Goal: Information Seeking & Learning: Learn about a topic

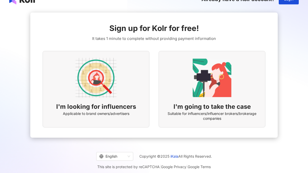
scroll to position [9, 0]
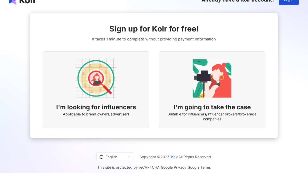
click at [105, 91] on img at bounding box center [95, 78] width 41 height 41
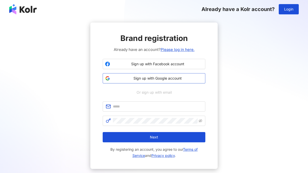
click at [174, 77] on span "Sign up with Google account" at bounding box center [157, 78] width 91 height 5
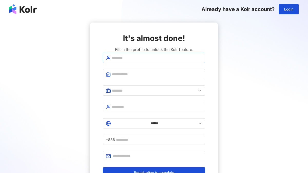
click at [140, 63] on span at bounding box center [154, 58] width 103 height 10
click at [140, 61] on input "text" at bounding box center [157, 58] width 90 height 6
type input "*****"
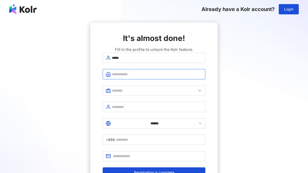
click at [133, 77] on input "text" at bounding box center [157, 75] width 90 height 6
type input "*****"
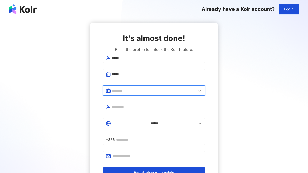
click at [135, 94] on input "text" at bounding box center [154, 91] width 84 height 6
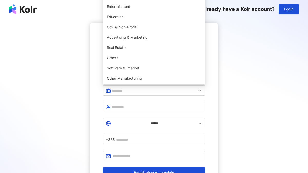
type input "**********"
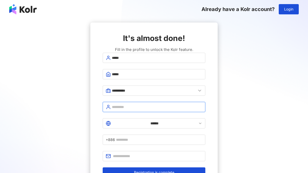
click at [135, 109] on input "text" at bounding box center [157, 107] width 90 height 6
type input "**********"
click at [199, 124] on polyline at bounding box center [200, 123] width 2 height 1
click at [198, 123] on icon at bounding box center [200, 124] width 4 height 4
click at [198, 125] on icon at bounding box center [200, 124] width 4 height 4
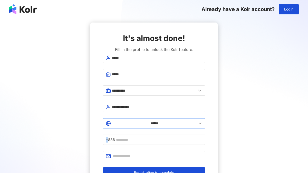
click at [198, 125] on icon at bounding box center [200, 124] width 4 height 4
click at [115, 137] on span "+886" at bounding box center [110, 140] width 9 height 6
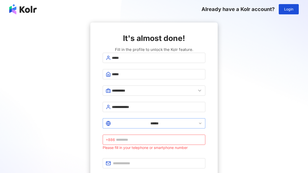
click at [198, 124] on icon at bounding box center [200, 124] width 4 height 4
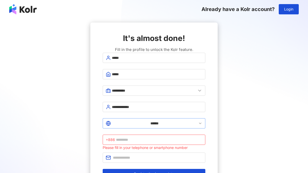
click at [198, 124] on icon at bounding box center [200, 124] width 4 height 4
click at [113, 124] on input "******" at bounding box center [154, 124] width 85 height 6
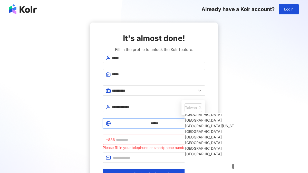
scroll to position [1929, 0]
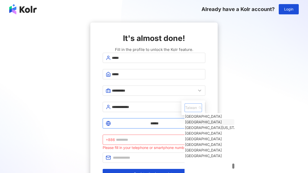
click at [185, 120] on div "South Africa" at bounding box center [203, 123] width 37 height 6
type input "**********"
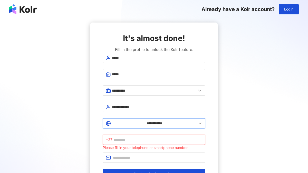
click at [159, 137] on input "text" at bounding box center [157, 140] width 89 height 6
type input "*********"
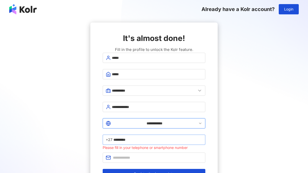
click at [112, 137] on span "+27" at bounding box center [109, 140] width 7 height 6
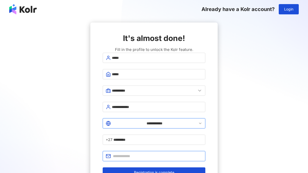
click at [127, 154] on input "text" at bounding box center [157, 157] width 89 height 6
type input "**********"
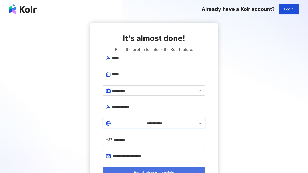
click at [155, 171] on span "Registration is complete" at bounding box center [154, 173] width 40 height 4
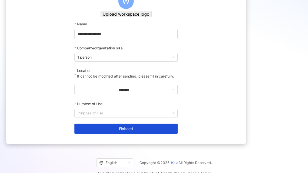
scroll to position [66, 0]
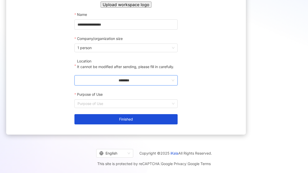
click at [125, 83] on input "********" at bounding box center [123, 81] width 93 height 6
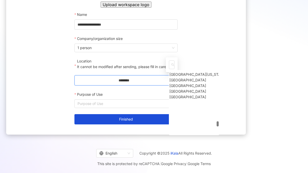
scroll to position [1898, 0]
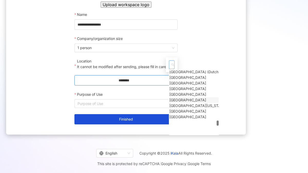
click at [175, 97] on div "South Africa" at bounding box center [187, 100] width 37 height 6
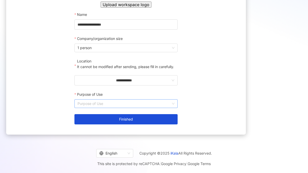
click at [131, 108] on input "Purpose of Use" at bounding box center [125, 104] width 97 height 8
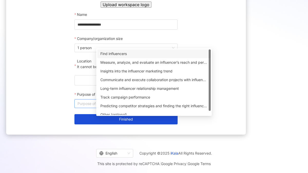
click at [141, 51] on div "Find influencers" at bounding box center [153, 54] width 107 height 6
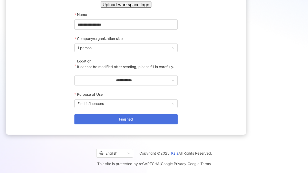
click at [157, 125] on button "Finished" at bounding box center [125, 119] width 103 height 10
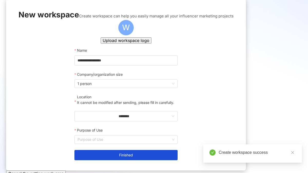
scroll to position [66, 0]
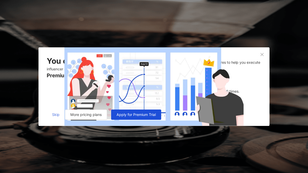
click at [56, 117] on span "Skip" at bounding box center [55, 115] width 7 height 4
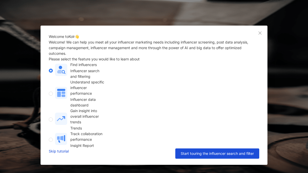
scroll to position [10, 0]
click at [56, 158] on link "Skip tutorial" at bounding box center [59, 154] width 20 height 10
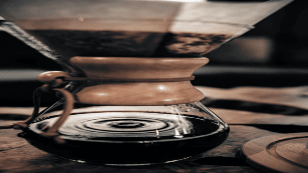
click at [86, 150] on span "Free trial" at bounding box center [79, 151] width 15 height 4
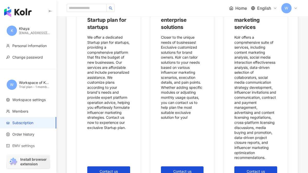
scroll to position [621, 0]
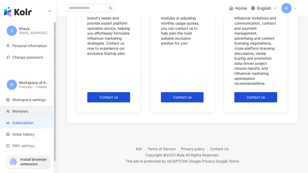
click at [25, 112] on span "Members" at bounding box center [20, 111] width 16 height 5
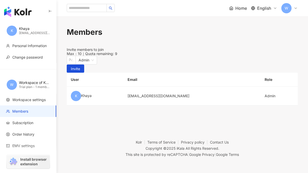
click at [235, 8] on span "Home" at bounding box center [241, 8] width 12 height 6
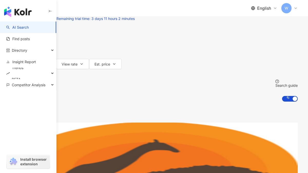
click at [30, 35] on icon "button" at bounding box center [28, 33] width 4 height 4
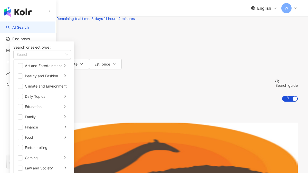
click at [30, 35] on icon "button" at bounding box center [28, 33] width 4 height 4
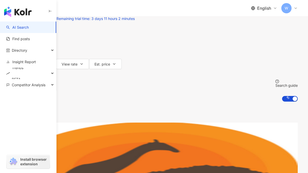
click at [43, 58] on button "Followers" at bounding box center [26, 54] width 32 height 10
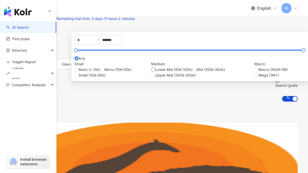
click at [192, 73] on span "Lower Mid (50k-100k)" at bounding box center [173, 70] width 37 height 6
type input "*****"
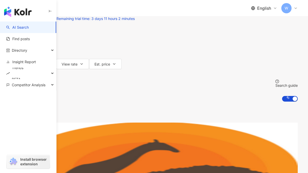
click at [215, 162] on link "Animatedcams|Latest Sightings Animatedcams Latest Sightings Influencer type ： N…" at bounding box center [153, 171] width 287 height 97
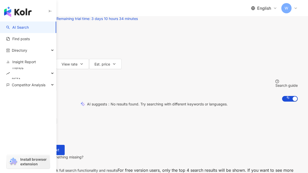
click at [92, 10] on input "search" at bounding box center [71, 5] width 42 height 10
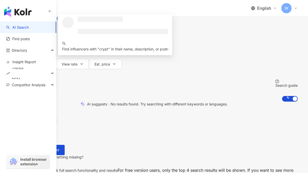
type input "******"
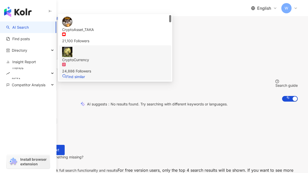
click at [156, 74] on div "24,886 Followers" at bounding box center [115, 71] width 106 height 6
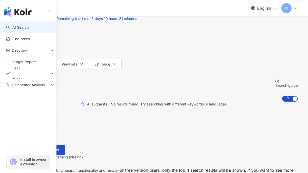
click at [92, 10] on input "search" at bounding box center [71, 5] width 42 height 10
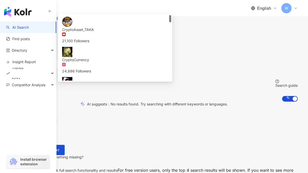
type input "***"
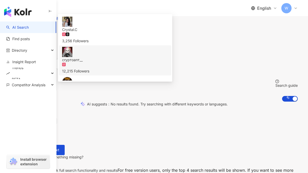
click at [153, 74] on div "crypтoanт__ 12,215 Followers" at bounding box center [115, 60] width 106 height 27
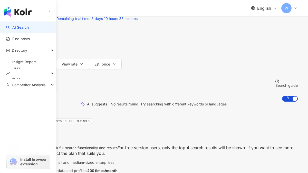
click at [92, 10] on input "******" at bounding box center [71, 5] width 42 height 10
type input "*"
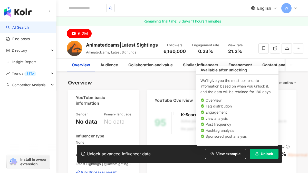
click at [262, 157] on button "Unlock" at bounding box center [264, 154] width 29 height 10
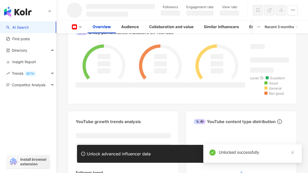
scroll to position [223, 0]
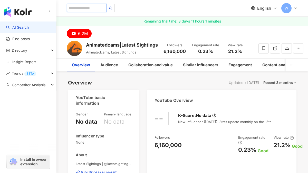
click at [84, 8] on input "search" at bounding box center [87, 8] width 40 height 8
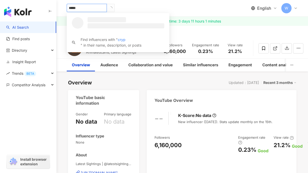
type input "******"
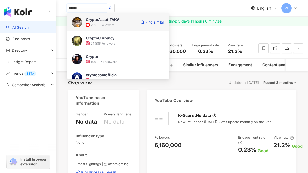
click at [98, 26] on div "21,100 Followers" at bounding box center [103, 25] width 24 height 4
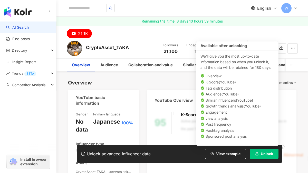
click at [268, 157] on button "Unlock" at bounding box center [264, 154] width 29 height 10
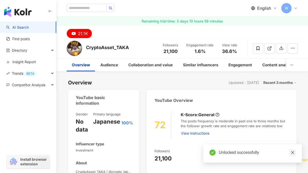
click at [293, 153] on icon "close" at bounding box center [293, 153] width 4 height 4
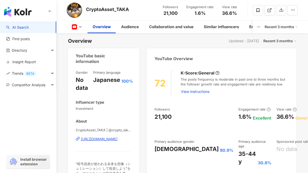
scroll to position [42, 0]
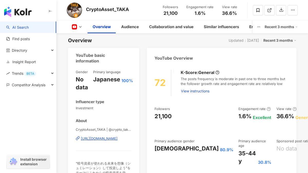
click at [114, 139] on div "https://www.youtube.com/channel/UCVcdb9-_-pDKVIMOvtWe5hg" at bounding box center [99, 138] width 37 height 5
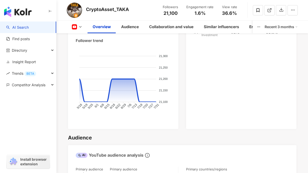
scroll to position [534, 0]
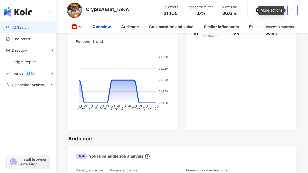
click at [293, 10] on icon "button" at bounding box center [292, 10] width 5 height 5
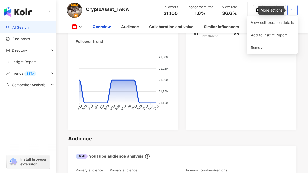
click at [293, 10] on icon "button" at bounding box center [292, 10] width 5 height 5
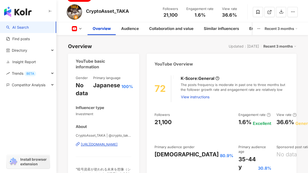
scroll to position [0, 0]
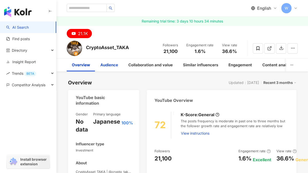
click at [112, 65] on div "Audience" at bounding box center [109, 65] width 18 height 6
click at [97, 7] on input "search" at bounding box center [87, 8] width 40 height 8
type input "******"
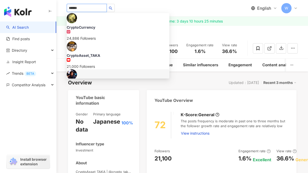
click at [86, 81] on div "Crypto" at bounding box center [118, 83] width 103 height 5
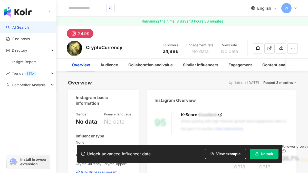
click at [263, 156] on span "Unlock" at bounding box center [267, 154] width 12 height 4
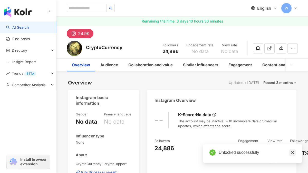
click at [292, 153] on icon "close" at bounding box center [293, 153] width 4 height 4
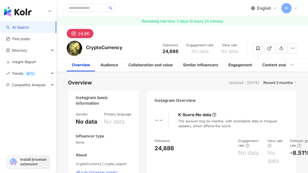
click at [73, 50] on img at bounding box center [74, 48] width 15 height 15
click at [80, 33] on div "24.9K" at bounding box center [84, 33] width 12 height 7
click at [72, 34] on rect at bounding box center [73, 33] width 5 height 5
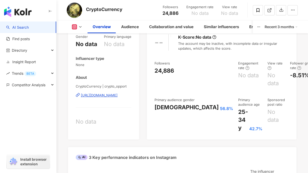
scroll to position [75, 0]
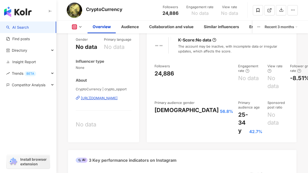
click at [115, 98] on div "https://www.instagram.com/crypto_opport/" at bounding box center [99, 98] width 37 height 5
copy div "https://www.instagram.com/crypto_opport/"
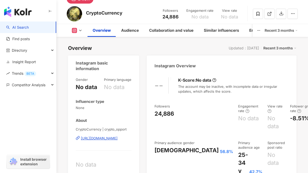
scroll to position [0, 0]
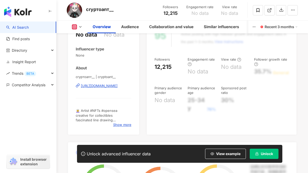
scroll to position [158, 0]
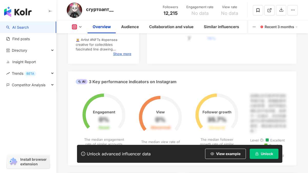
click at [270, 156] on button "Unlock" at bounding box center [264, 154] width 29 height 10
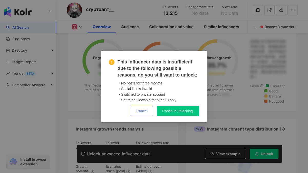
click at [139, 110] on span "Cancel" at bounding box center [141, 111] width 11 height 4
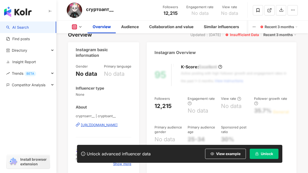
scroll to position [0, 0]
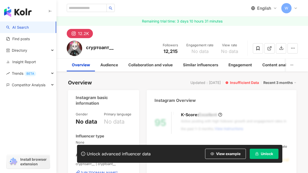
click at [73, 48] on img at bounding box center [74, 48] width 15 height 15
click at [80, 35] on div "12.2K" at bounding box center [83, 33] width 11 height 7
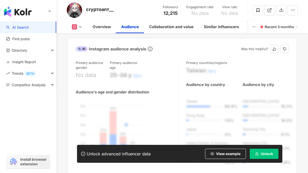
scroll to position [374, 0]
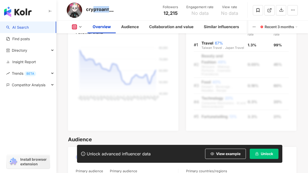
drag, startPoint x: 110, startPoint y: 12, endPoint x: 90, endPoint y: 12, distance: 20.0
click at [90, 12] on div "crypтoanт__" at bounding box center [100, 9] width 28 height 6
click at [86, 10] on div "crypтoanт__" at bounding box center [100, 9] width 28 height 6
drag, startPoint x: 86, startPoint y: 10, endPoint x: 116, endPoint y: 10, distance: 30.0
click at [116, 10] on div "crypтoanт__ Followers 12,215 Engagement rate No data View rate No data" at bounding box center [181, 10] width 251 height 20
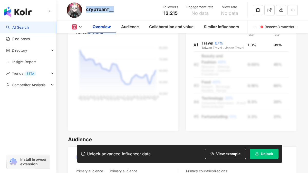
copy div "crypтoanт__"
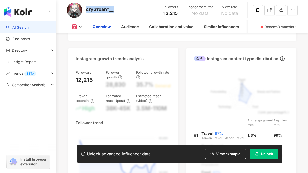
scroll to position [0, 0]
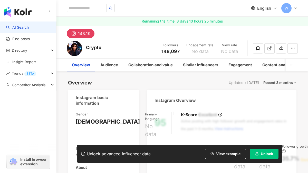
click at [261, 154] on span "Unlock" at bounding box center [267, 154] width 12 height 4
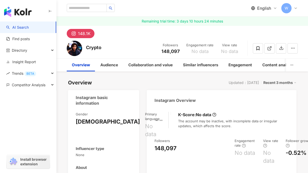
click at [76, 32] on icon at bounding box center [74, 34] width 6 height 6
click at [77, 34] on button "148.1K" at bounding box center [81, 33] width 28 height 9
click at [107, 66] on div "Audience" at bounding box center [109, 65] width 18 height 6
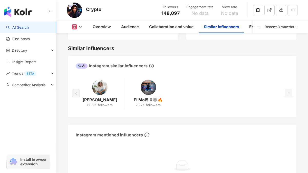
scroll to position [971, 0]
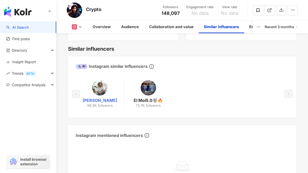
click at [103, 98] on link "Mikenzi Mitchell" at bounding box center [100, 101] width 35 height 6
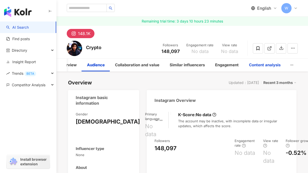
click at [263, 64] on div "Content analysis" at bounding box center [265, 65] width 32 height 6
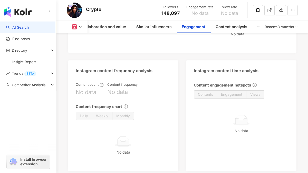
scroll to position [1373, 0]
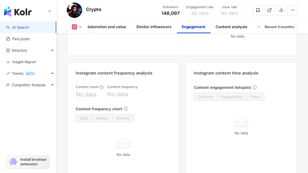
click at [274, 26] on div "Recent 3 months" at bounding box center [280, 27] width 33 height 8
click at [274, 39] on link "Recent 3 months" at bounding box center [283, 38] width 28 height 4
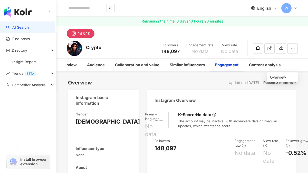
click at [291, 64] on icon "button" at bounding box center [292, 65] width 4 height 4
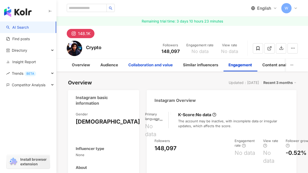
click at [146, 67] on div "Collaboration and value" at bounding box center [150, 65] width 44 height 6
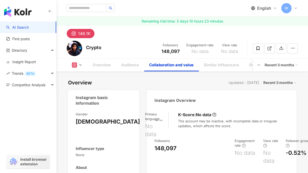
scroll to position [824, 0]
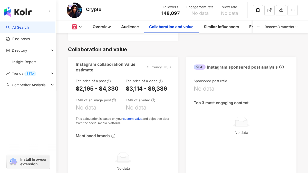
click at [78, 27] on button at bounding box center [77, 26] width 21 height 5
click at [82, 35] on button "Instagram" at bounding box center [83, 36] width 26 height 7
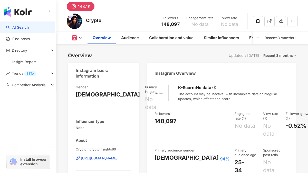
scroll to position [77, 0]
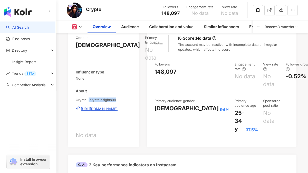
drag, startPoint x: 116, startPoint y: 87, endPoint x: 88, endPoint y: 89, distance: 27.8
click at [88, 98] on span "Crypto | cryptoinsights99" at bounding box center [104, 100] width 56 height 5
drag, startPoint x: 117, startPoint y: 87, endPoint x: 88, endPoint y: 87, distance: 29.0
click at [88, 98] on span "Crypto | cryptoinsights99" at bounding box center [104, 100] width 56 height 5
copy div "https://www.instagram.com/cryptoinsights99/"
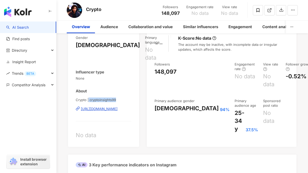
scroll to position [0, 0]
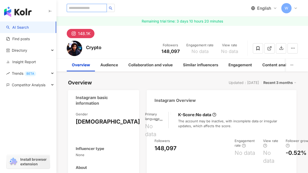
click at [96, 7] on input "search" at bounding box center [87, 8] width 40 height 8
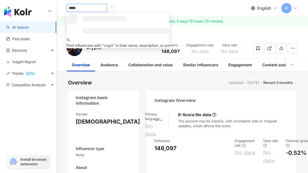
type input "******"
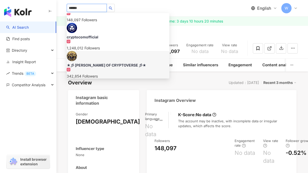
scroll to position [77, 0]
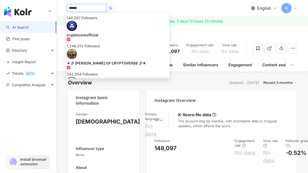
click at [91, 94] on div "52,292 Followers" at bounding box center [118, 99] width 103 height 11
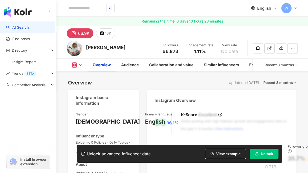
scroll to position [65, 0]
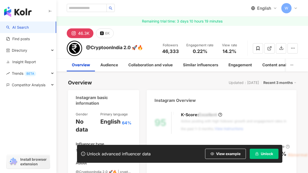
click at [262, 155] on span "Unlock" at bounding box center [267, 154] width 12 height 4
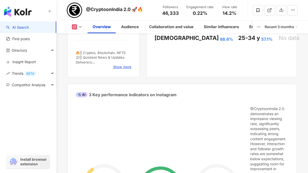
scroll to position [157, 0]
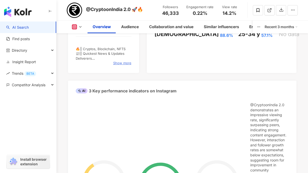
click at [120, 64] on span "Show more" at bounding box center [122, 63] width 18 height 5
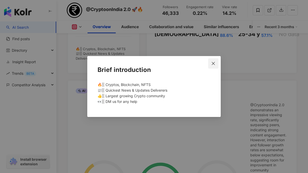
click at [216, 65] on span "Close" at bounding box center [213, 64] width 10 height 4
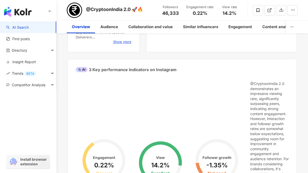
scroll to position [0, 0]
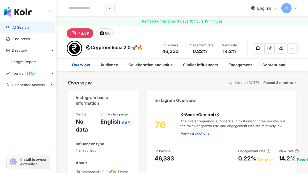
click at [103, 33] on icon at bounding box center [102, 34] width 4 height 4
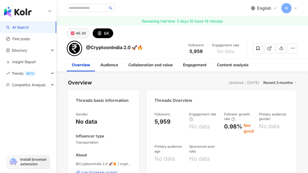
click at [82, 34] on div "46.3K" at bounding box center [81, 33] width 10 height 7
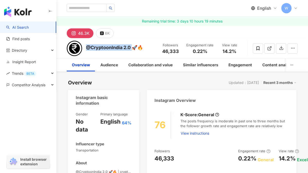
drag, startPoint x: 86, startPoint y: 48, endPoint x: 134, endPoint y: 47, distance: 47.5
click at [134, 47] on div "@CryptoonIndia 2.0 🚀🔥" at bounding box center [114, 47] width 57 height 6
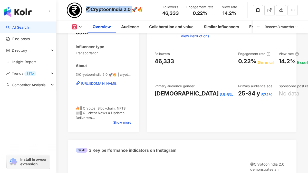
scroll to position [96, 0]
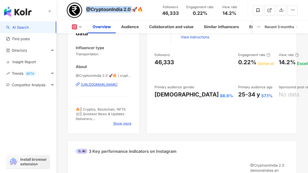
copy div "[URL][DOMAIN_NAME]"
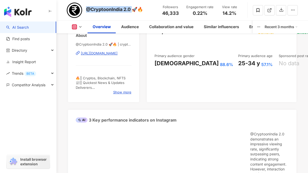
scroll to position [124, 0]
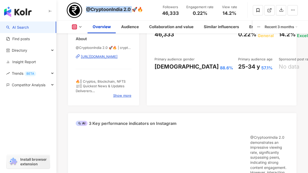
click at [105, 56] on div "https://www.instagram.com/crypto_on_india/" at bounding box center [99, 56] width 37 height 5
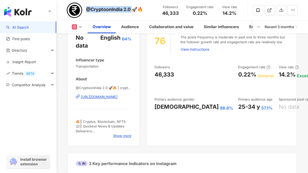
scroll to position [74, 0]
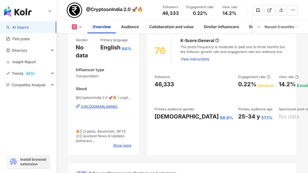
click at [123, 98] on span "@CryptoonIndia 2.0 🚀🔥 | crypto_on_india" at bounding box center [104, 97] width 56 height 5
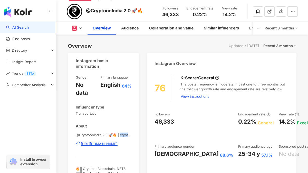
scroll to position [0, 0]
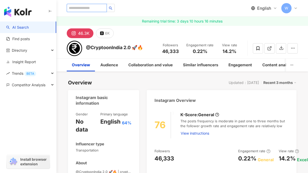
click at [95, 8] on input "search" at bounding box center [87, 8] width 40 height 8
type input "******"
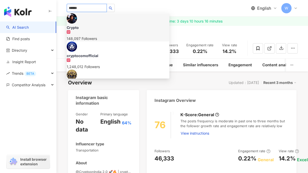
scroll to position [56, 0]
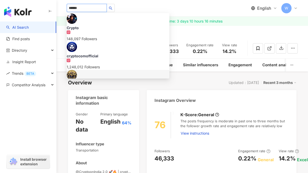
click at [103, 82] on div "★彡 [PERSON_NAME] OF CRYPTOVERSE 彡★" at bounding box center [118, 84] width 103 height 5
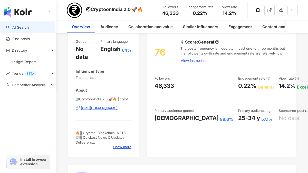
scroll to position [0, 0]
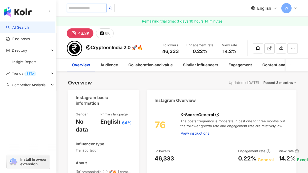
click at [100, 5] on input "search" at bounding box center [87, 8] width 40 height 8
type input "******"
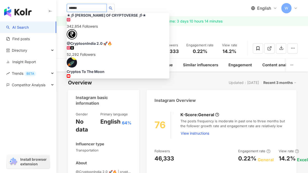
scroll to position [124, 0]
click at [109, 126] on div "cryptoriahere" at bounding box center [118, 128] width 103 height 5
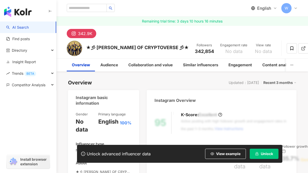
click at [262, 155] on span "Unlock" at bounding box center [267, 154] width 12 height 4
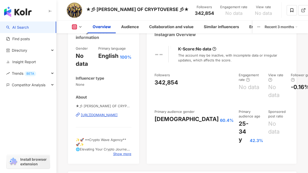
scroll to position [32, 0]
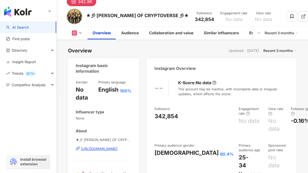
click at [110, 4] on div "342.9K" at bounding box center [181, 0] width 251 height 12
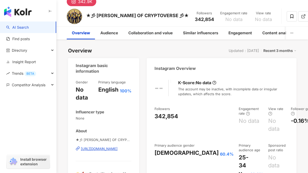
scroll to position [0, 0]
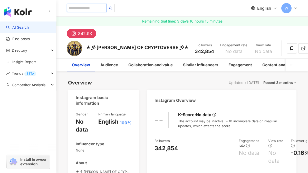
click at [99, 8] on input "search" at bounding box center [87, 8] width 40 height 8
type input "******"
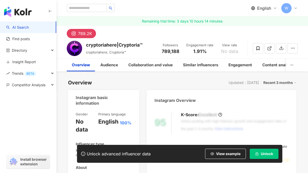
click at [261, 154] on span "Unlock" at bounding box center [267, 154] width 12 height 4
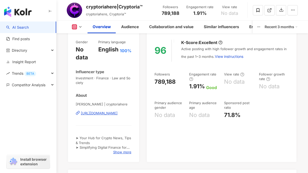
scroll to position [73, 0]
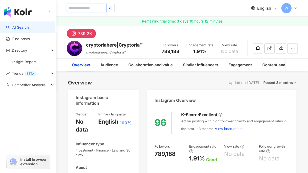
click at [90, 5] on input "search" at bounding box center [87, 8] width 40 height 8
type input "******"
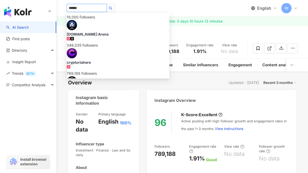
scroll to position [191, 0]
click at [103, 149] on div "105,000 Followers" at bounding box center [118, 154] width 103 height 11
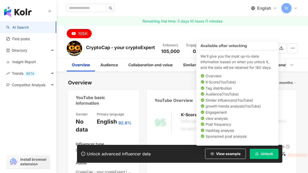
click at [258, 156] on button "Unlock" at bounding box center [264, 154] width 29 height 10
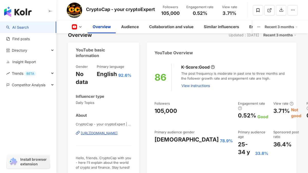
scroll to position [52, 0]
